Goal: Task Accomplishment & Management: Manage account settings

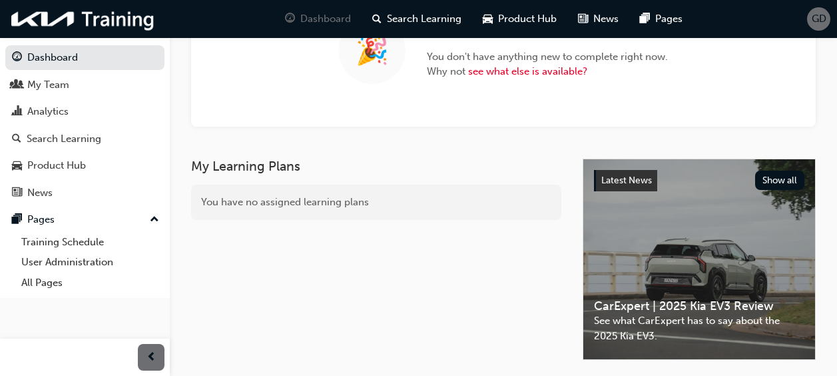
scroll to position [67, 0]
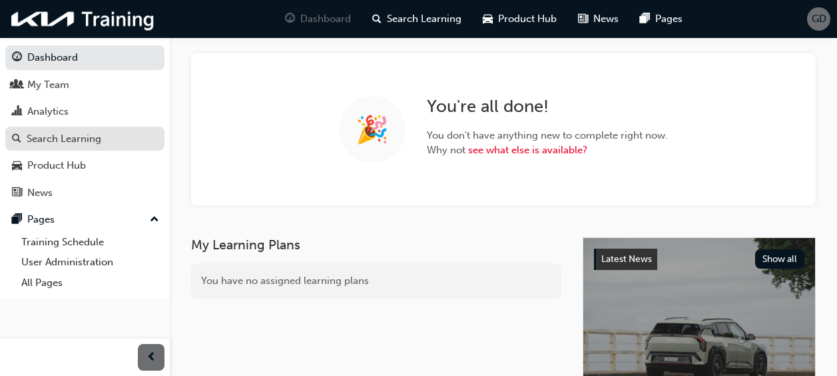
click at [69, 138] on div "Search Learning" at bounding box center [64, 138] width 75 height 15
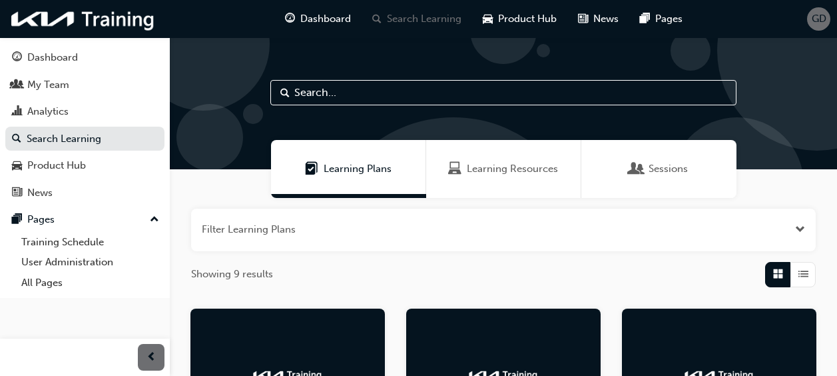
click at [547, 190] on div "Learning Resources" at bounding box center [503, 169] width 155 height 58
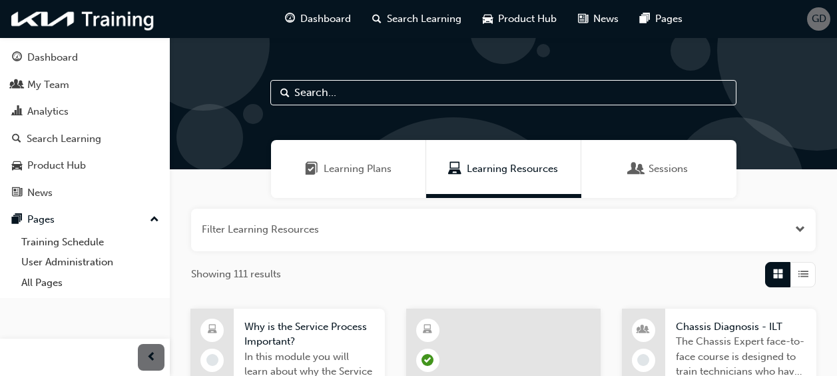
click at [366, 91] on input "text" at bounding box center [503, 92] width 466 height 25
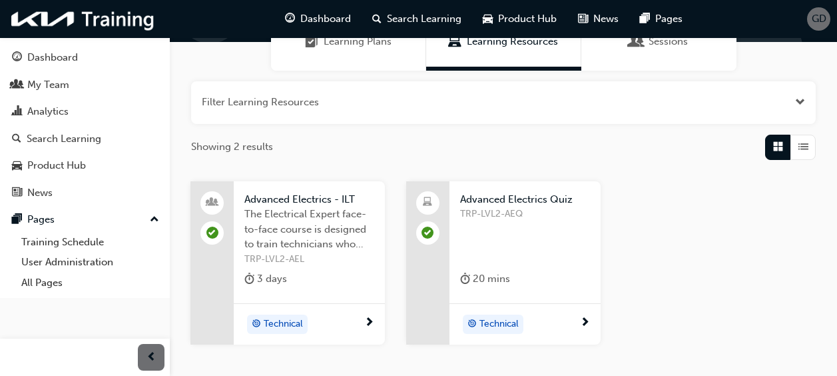
scroll to position [133, 0]
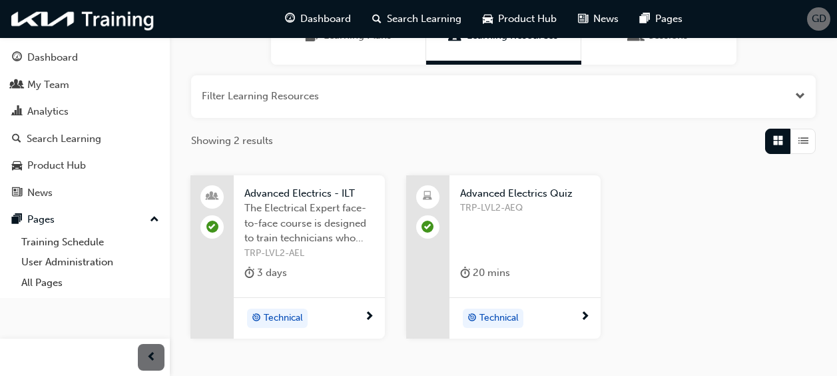
type input "Advanced"
click at [263, 261] on div "Advanced Electrics - ILT The Electrical Expert face-to-face course is designed …" at bounding box center [309, 236] width 151 height 122
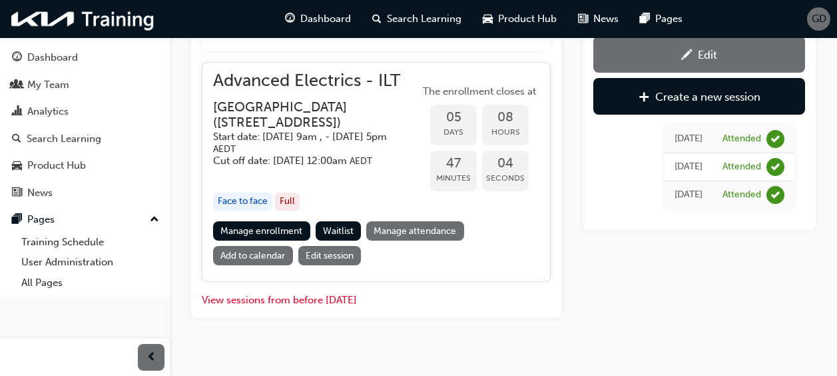
scroll to position [574, 0]
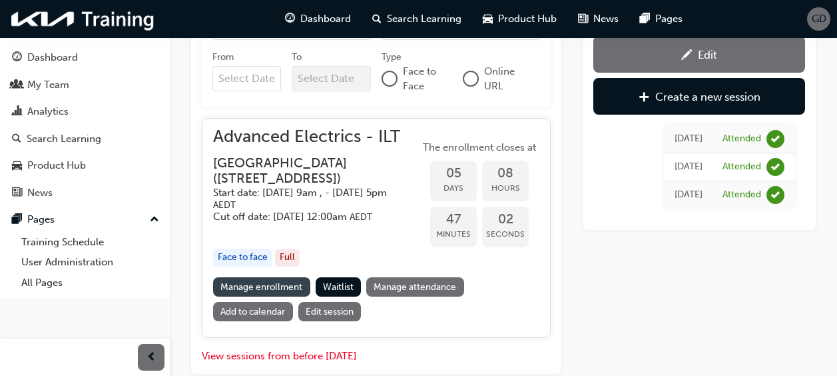
click at [274, 296] on link "Manage enrollment" at bounding box center [261, 286] width 97 height 19
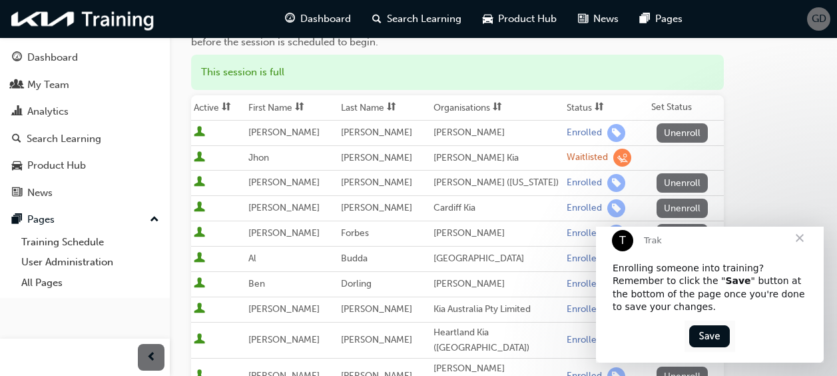
scroll to position [200, 0]
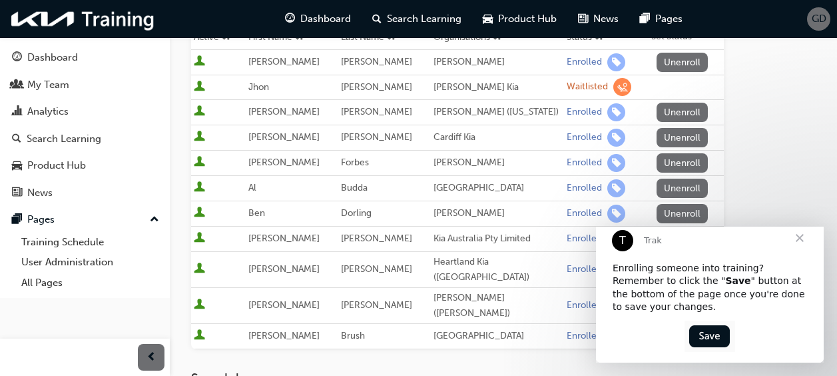
click at [805, 248] on span "Close" at bounding box center [800, 238] width 48 height 48
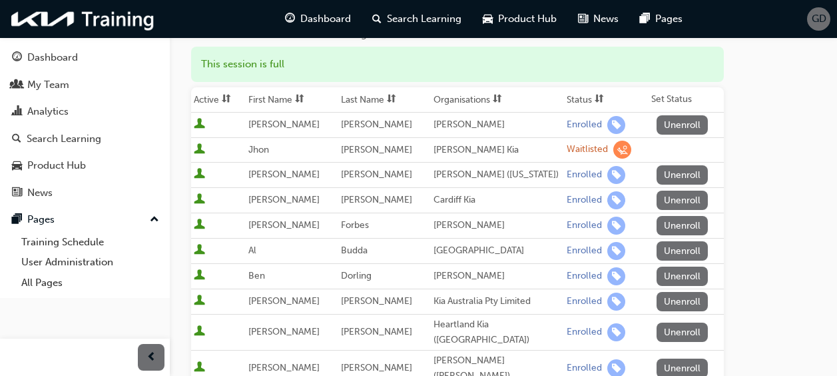
scroll to position [133, 0]
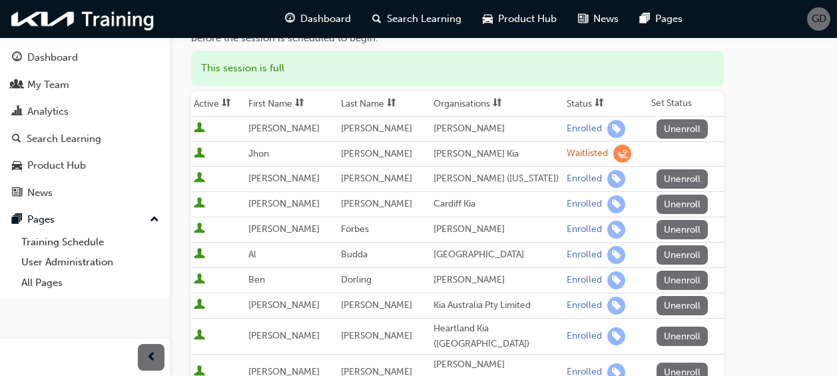
click at [687, 306] on button "Unenroll" at bounding box center [683, 305] width 52 height 19
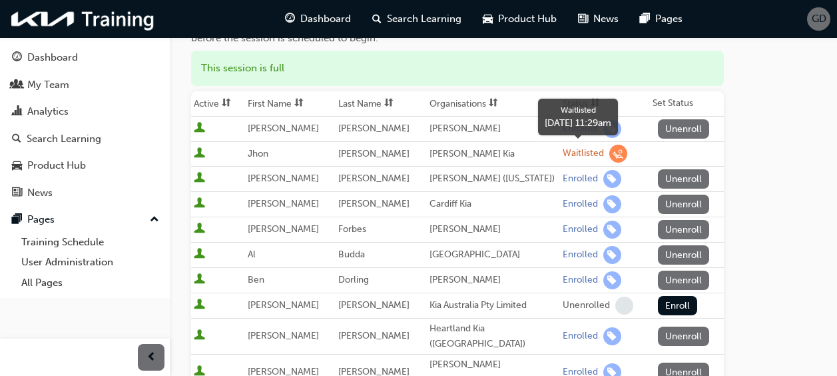
click at [611, 159] on span "learningRecordVerb_WAITLIST-icon" at bounding box center [618, 154] width 18 height 18
click at [447, 155] on div "[PERSON_NAME] Kia" at bounding box center [494, 154] width 128 height 15
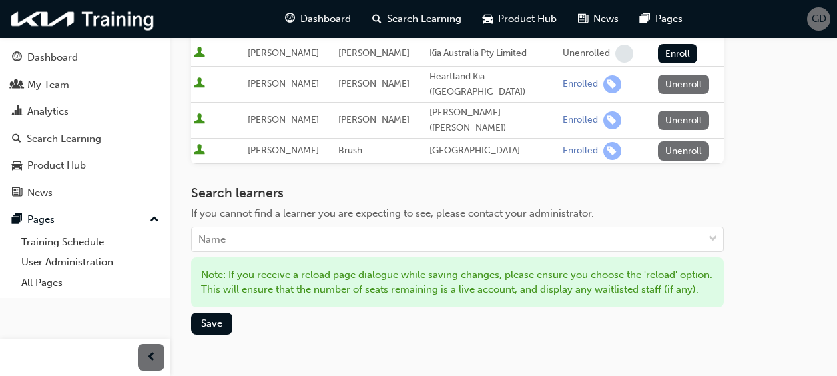
scroll to position [380, 0]
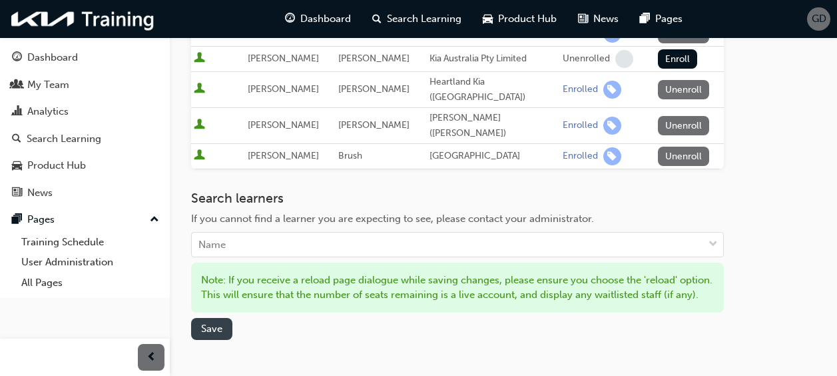
click at [209, 322] on span "Save" at bounding box center [211, 328] width 21 height 12
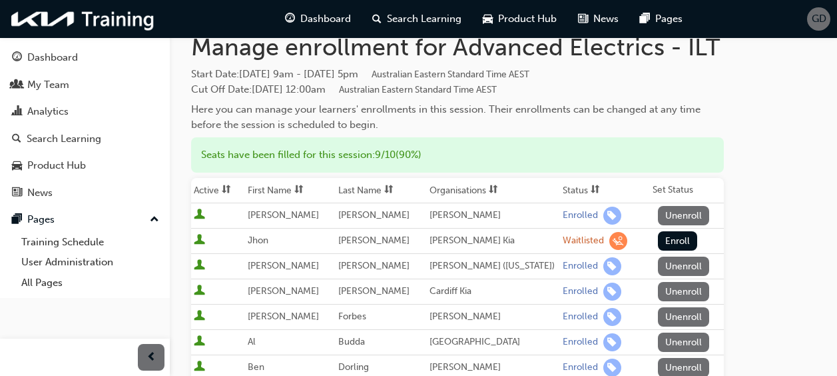
scroll to position [47, 0]
click at [671, 237] on button "Enroll" at bounding box center [678, 240] width 40 height 19
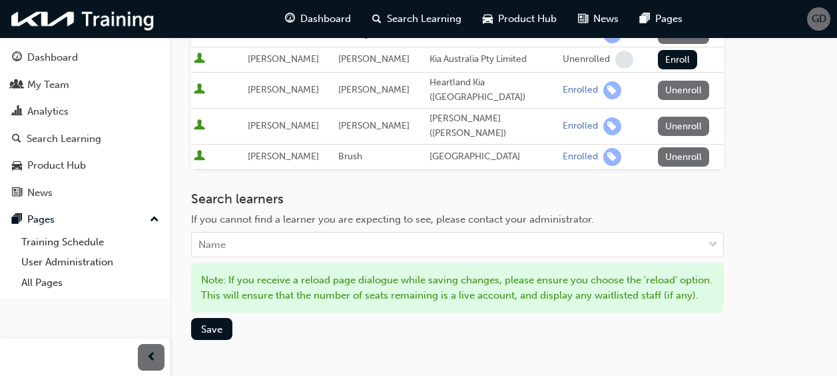
scroll to position [180, 0]
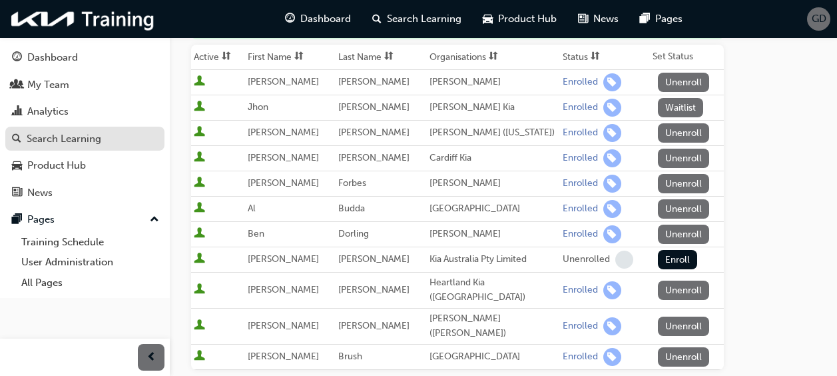
click at [61, 141] on div "Search Learning" at bounding box center [64, 138] width 75 height 15
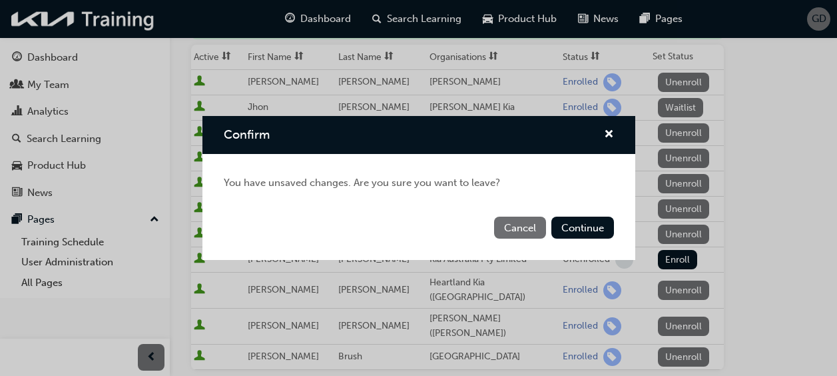
click at [530, 233] on button "Cancel" at bounding box center [520, 227] width 52 height 22
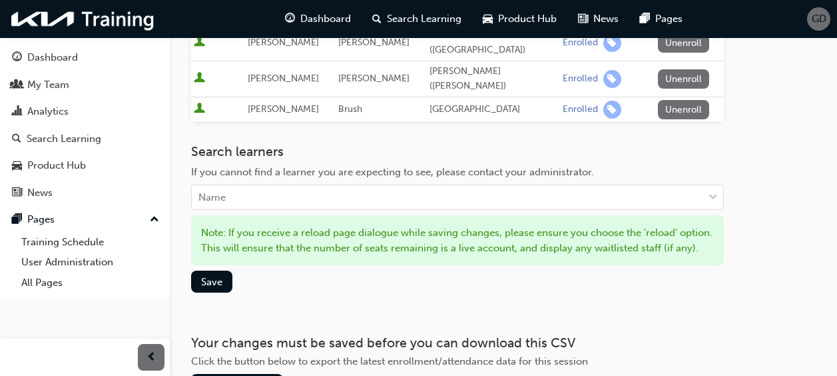
scroll to position [446, 0]
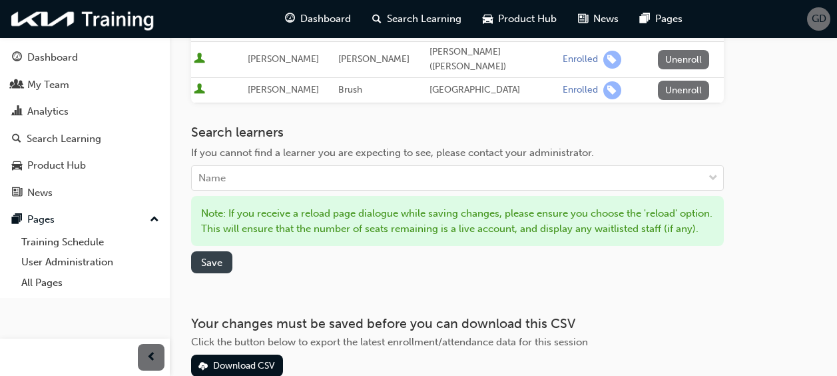
click at [211, 256] on span "Save" at bounding box center [211, 262] width 21 height 12
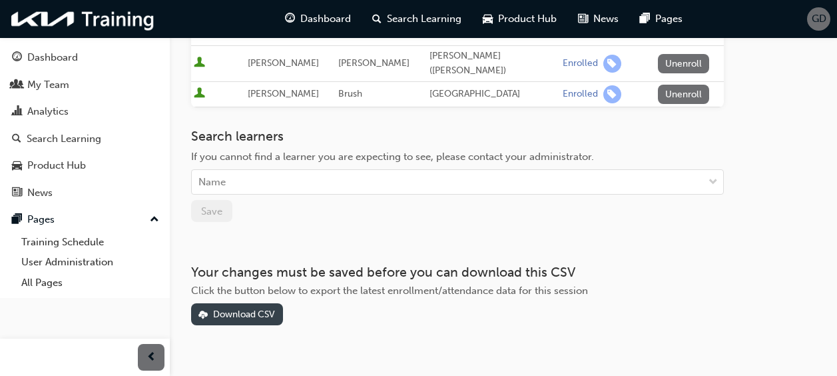
scroll to position [176, 0]
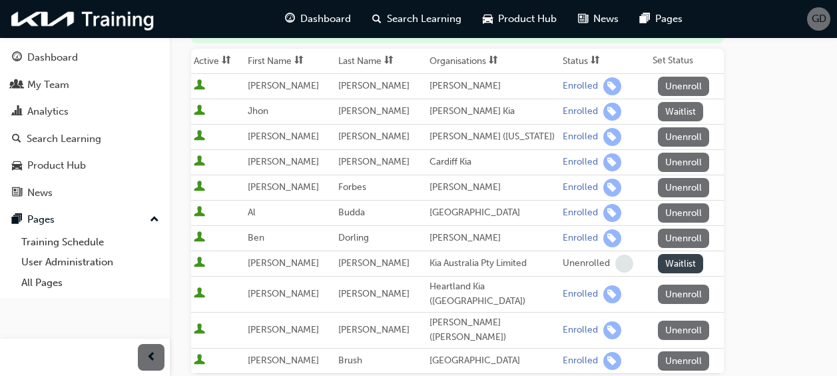
click at [677, 261] on button "Waitlist" at bounding box center [681, 263] width 46 height 19
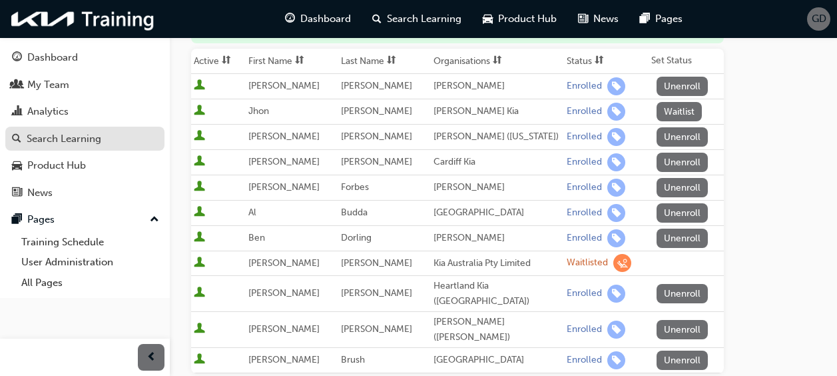
click at [73, 137] on div "Search Learning" at bounding box center [64, 138] width 75 height 15
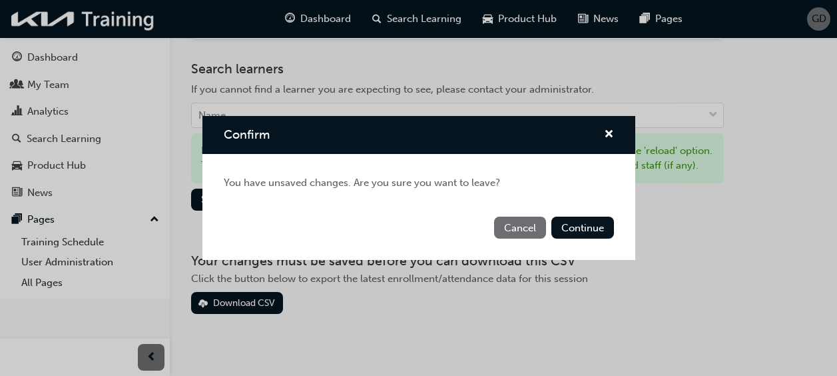
scroll to position [513, 0]
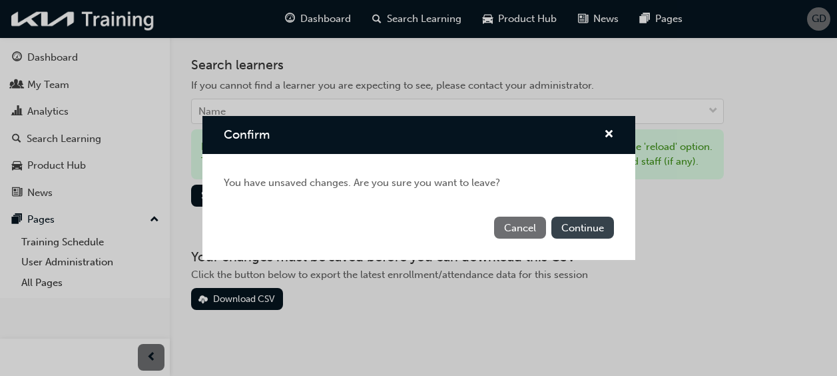
click at [584, 228] on button "Continue" at bounding box center [583, 227] width 63 height 22
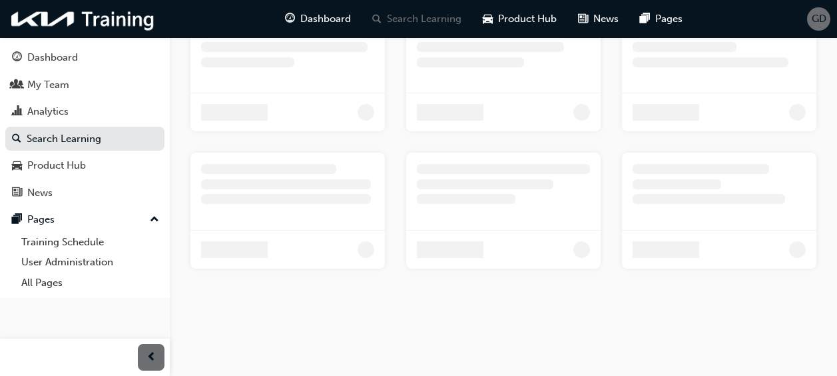
scroll to position [169, 0]
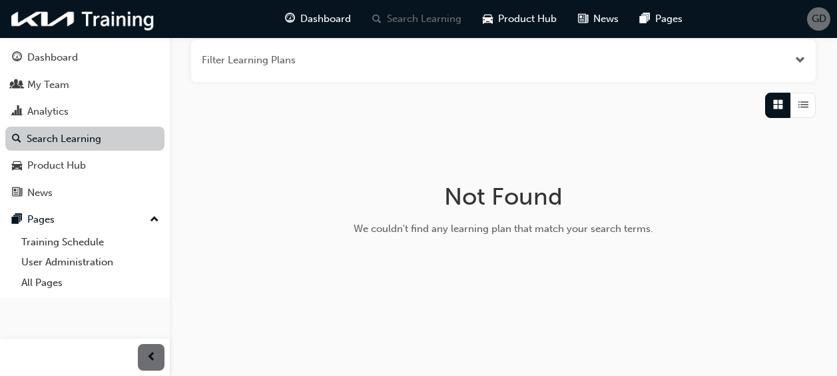
click at [45, 140] on link "Search Learning" at bounding box center [84, 139] width 159 height 25
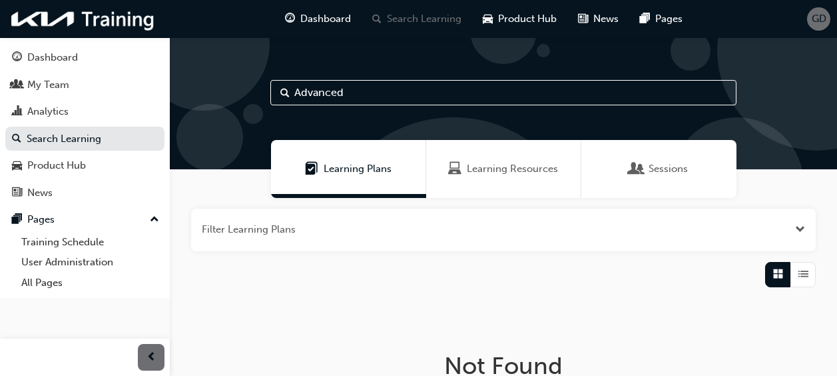
click at [516, 165] on span "Learning Resources" at bounding box center [512, 168] width 91 height 15
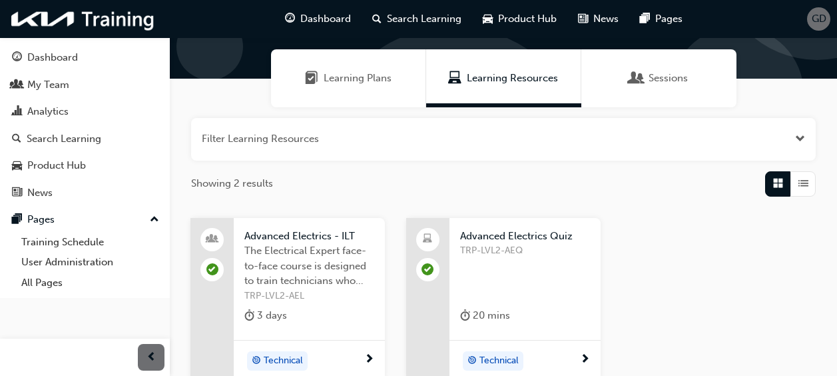
scroll to position [225, 0]
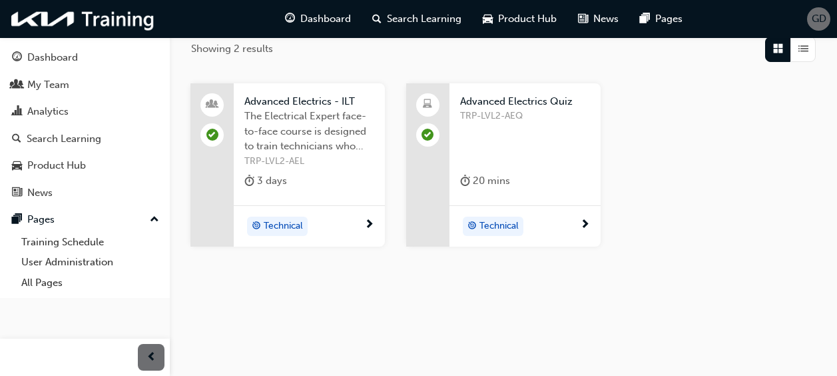
click at [263, 181] on div "3 days" at bounding box center [265, 181] width 43 height 17
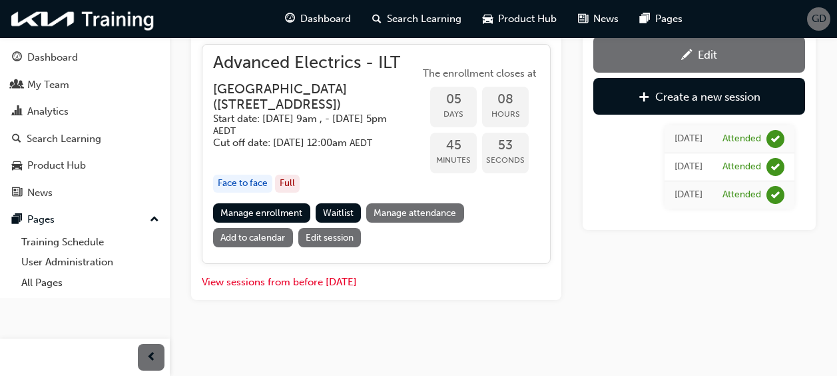
scroll to position [691, 0]
click at [276, 214] on link "Manage enrollment" at bounding box center [261, 212] width 97 height 19
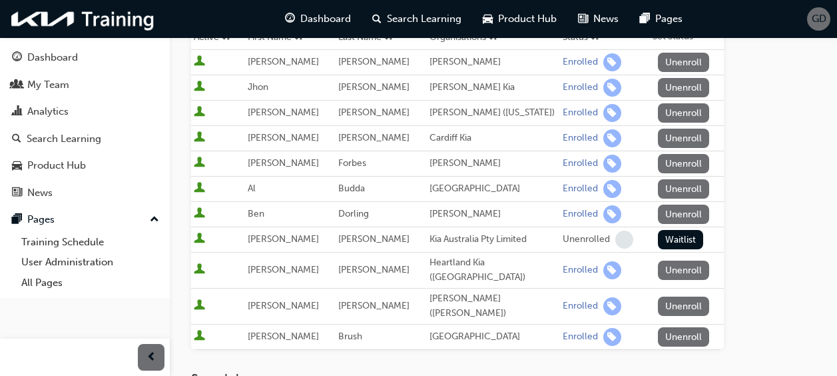
scroll to position [266, 0]
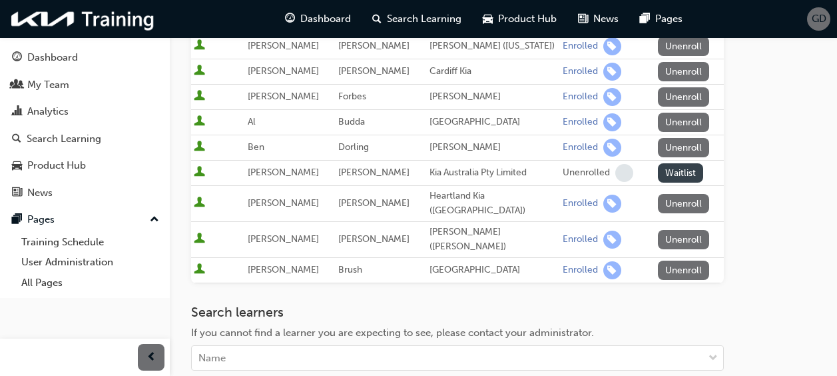
click at [691, 171] on button "Waitlist" at bounding box center [681, 172] width 46 height 19
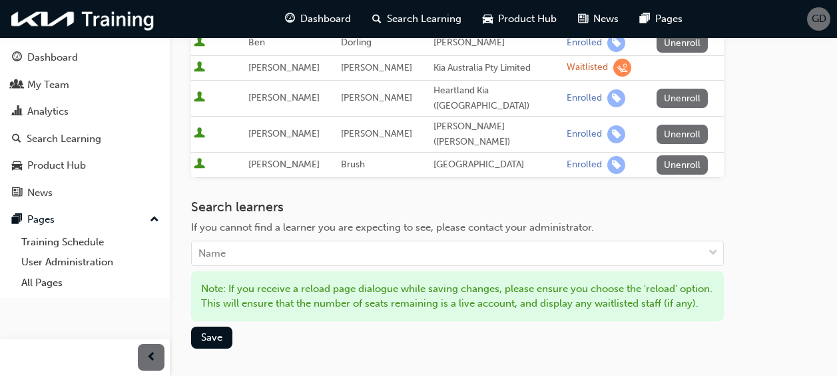
scroll to position [466, 0]
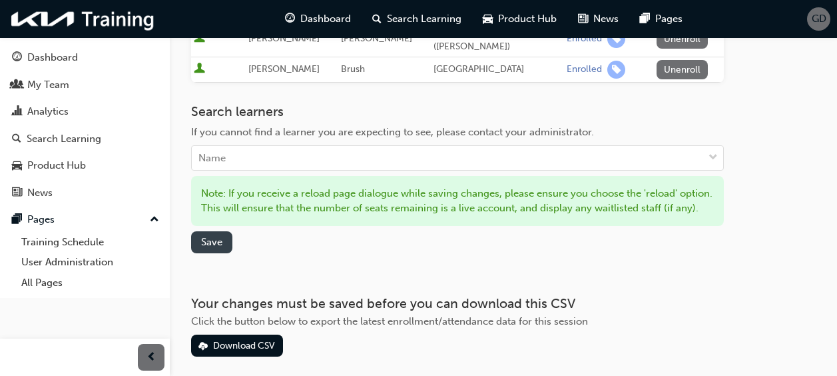
click at [209, 236] on span "Save" at bounding box center [211, 242] width 21 height 12
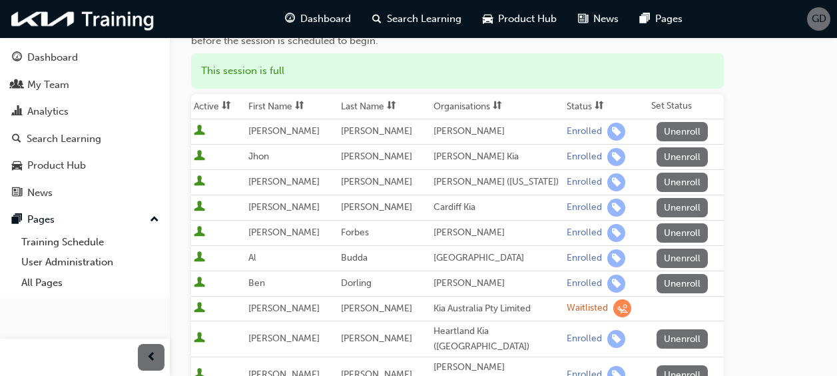
scroll to position [109, 0]
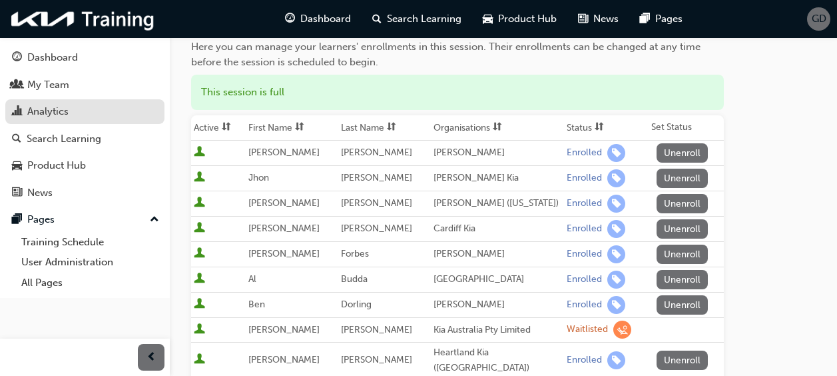
click at [50, 119] on div "Analytics" at bounding box center [47, 111] width 41 height 15
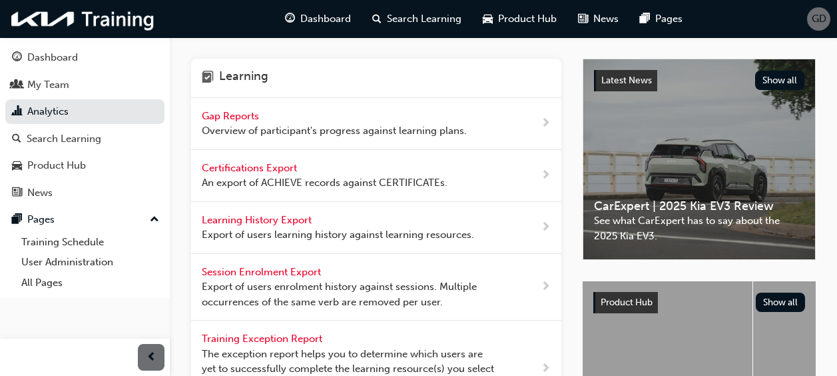
click at [210, 109] on div "Gap Reports Overview of participant's progress against learning plans." at bounding box center [334, 124] width 265 height 30
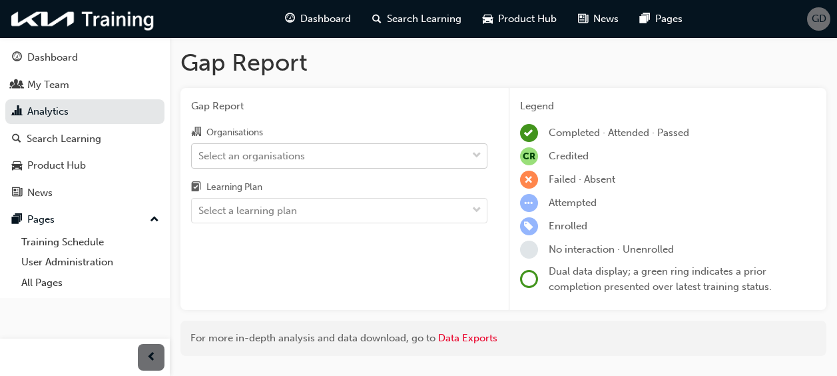
click at [332, 144] on div "Select an organisations" at bounding box center [339, 155] width 296 height 25
click at [200, 149] on input "Organisations Select an organisations" at bounding box center [198, 154] width 1 height 11
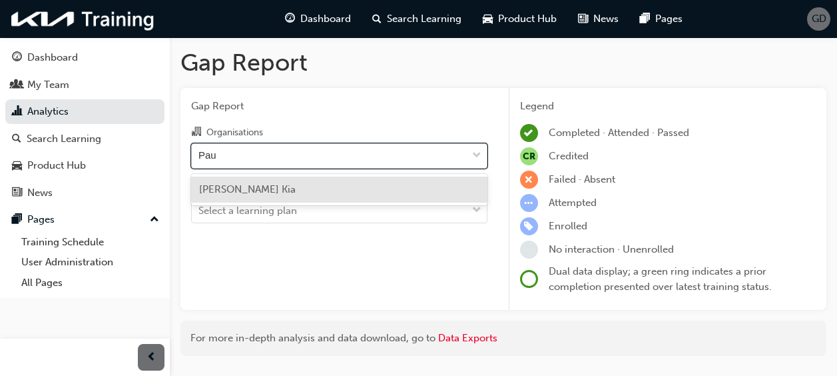
type input "[PERSON_NAME]"
click at [252, 192] on span "[PERSON_NAME] Kia" at bounding box center [247, 189] width 97 height 12
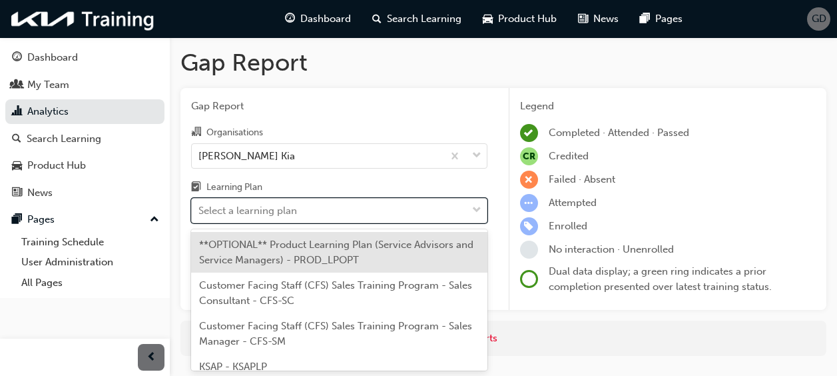
scroll to position [34, 0]
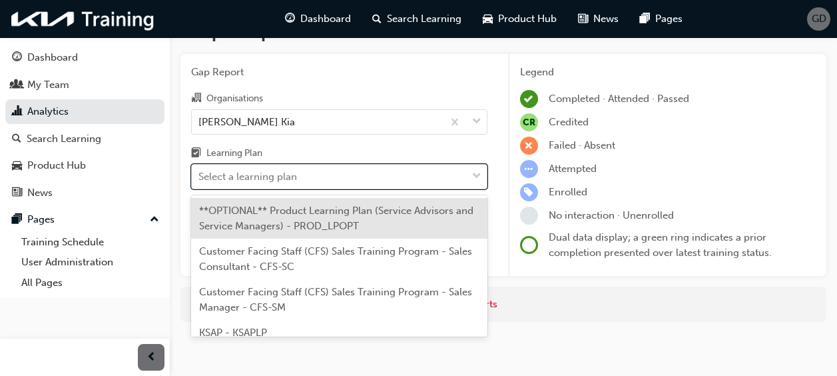
click at [281, 211] on body "Your version of Internet Explorer is outdated and not supported. Please upgrade…" at bounding box center [418, 154] width 837 height 376
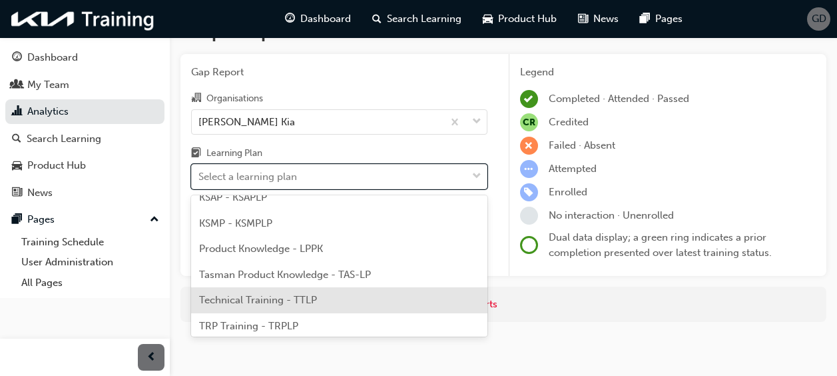
scroll to position [166, 0]
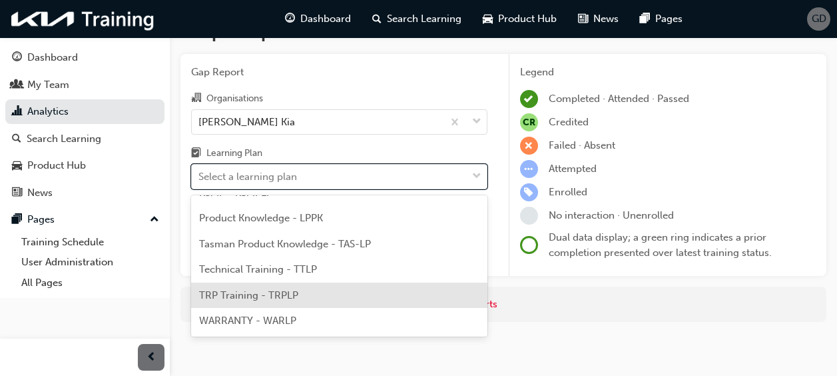
click at [240, 304] on div "TRP Training - TRPLP" at bounding box center [339, 295] width 296 height 26
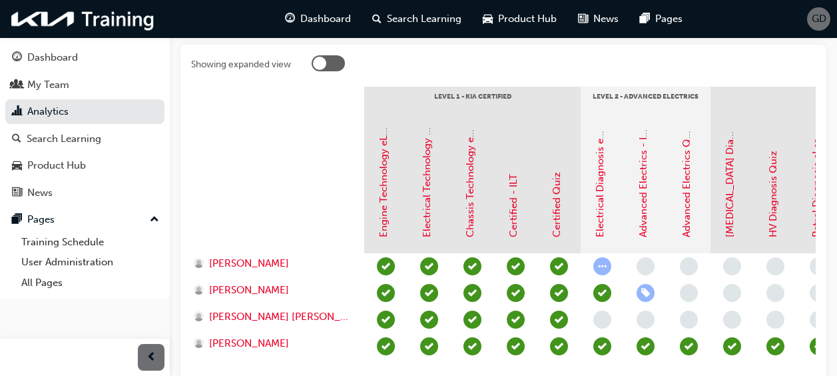
scroll to position [300, 0]
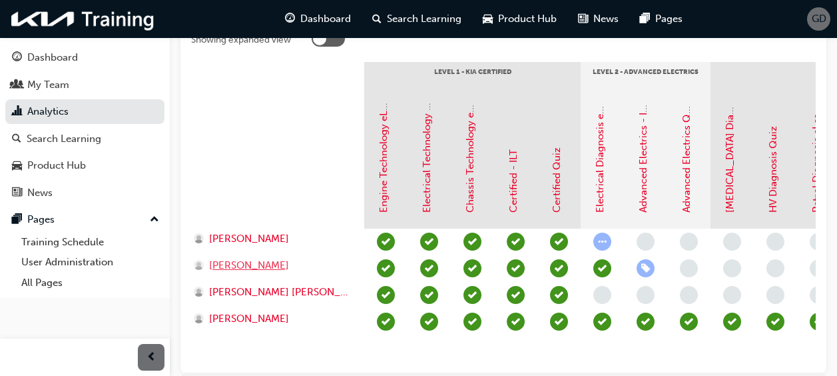
click at [232, 267] on span "[PERSON_NAME]" at bounding box center [249, 265] width 80 height 15
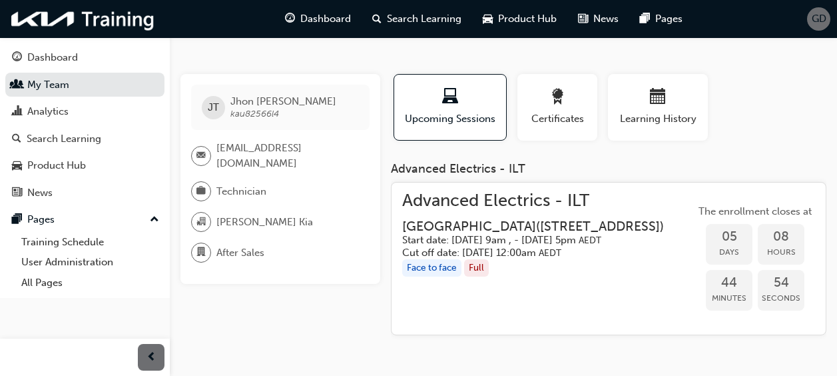
scroll to position [9, 0]
